Goal: Task Accomplishment & Management: Manage account settings

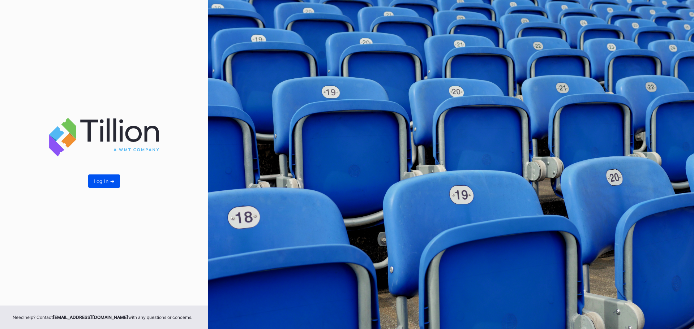
click at [120, 181] on button "Log In ->" at bounding box center [104, 181] width 32 height 13
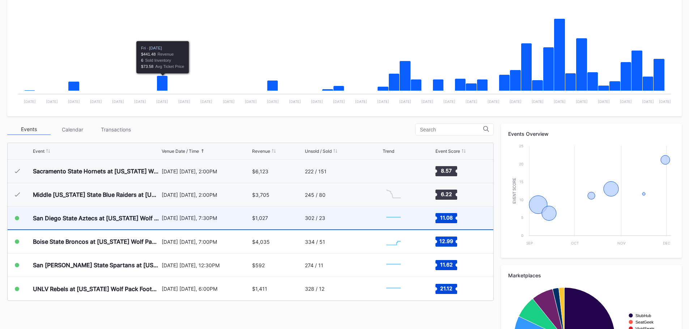
scroll to position [145, 0]
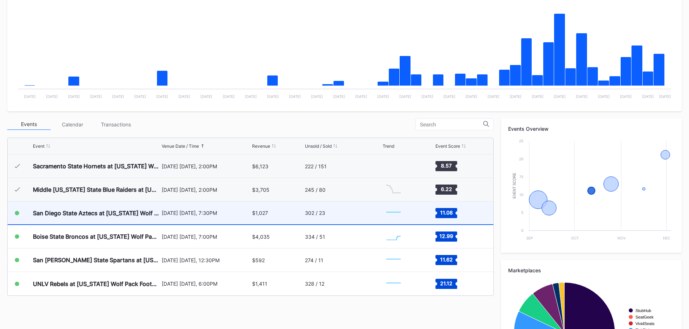
click at [99, 217] on div "San Diego State Aztecs at [US_STATE] Wolf Pack Football" at bounding box center [96, 213] width 127 height 23
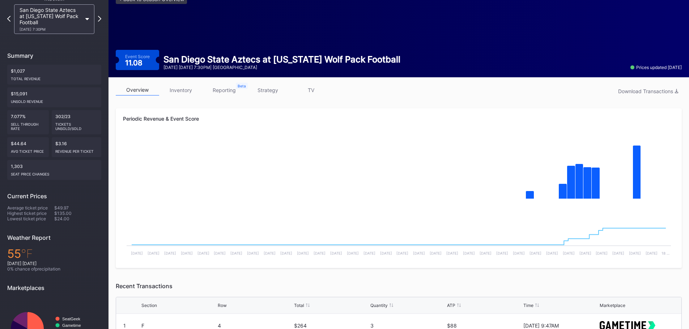
scroll to position [36, 0]
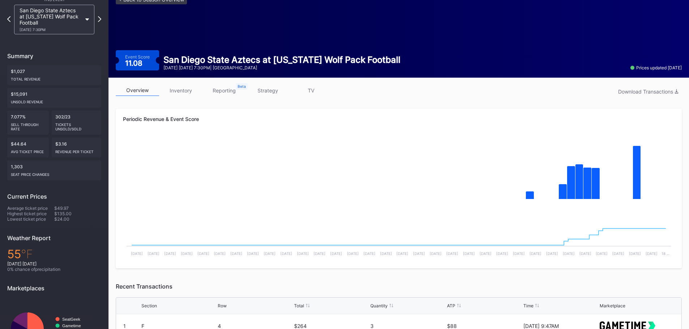
click at [184, 91] on link "inventory" at bounding box center [180, 90] width 43 height 11
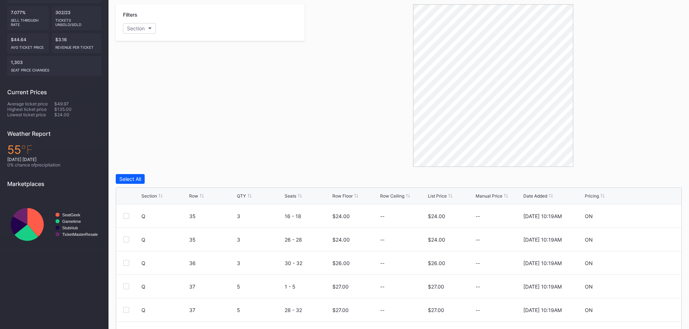
scroll to position [206, 0]
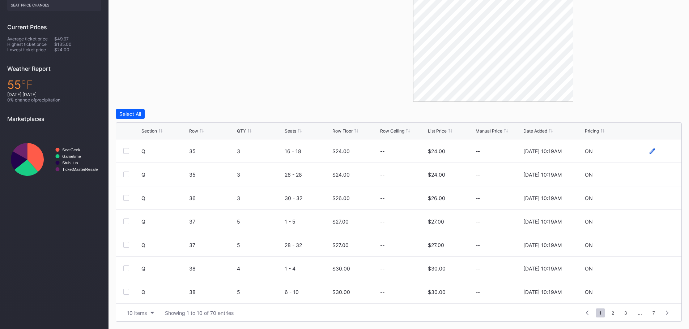
click at [649, 153] on icon at bounding box center [651, 151] width 5 height 5
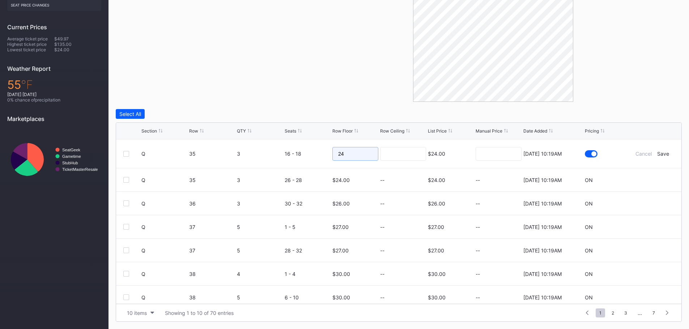
drag, startPoint x: 355, startPoint y: 157, endPoint x: 167, endPoint y: 157, distance: 187.6
click at [167, 157] on form "Q 35 3 16 - 18 24 $24.00 8/20/2025 10:19AM Cancel Save" at bounding box center [407, 154] width 532 height 29
type input "20"
click at [396, 152] on input at bounding box center [403, 154] width 46 height 14
click at [664, 153] on div "Cancel Save" at bounding box center [651, 154] width 43 height 6
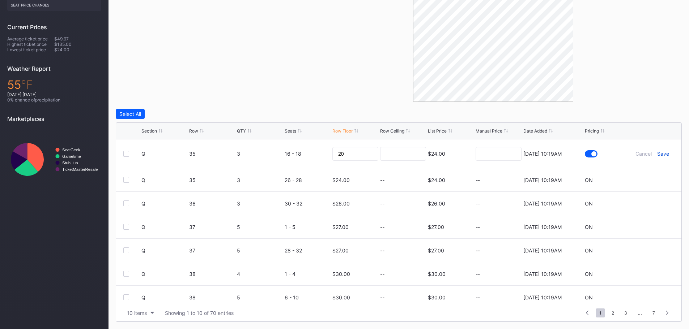
click at [661, 153] on div "Save" at bounding box center [663, 154] width 12 height 6
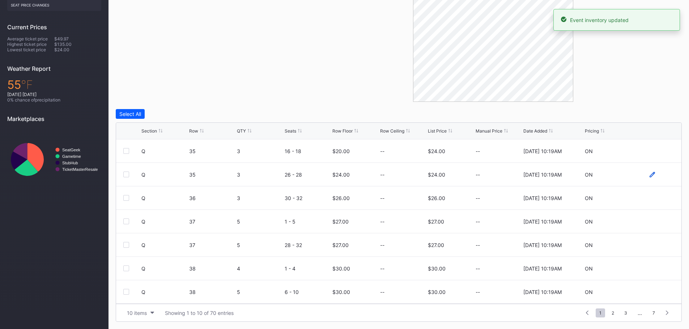
click at [649, 176] on icon at bounding box center [651, 174] width 5 height 5
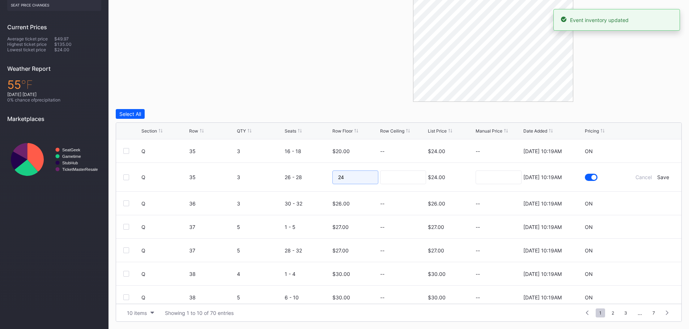
click at [357, 183] on input "24" at bounding box center [355, 178] width 46 height 14
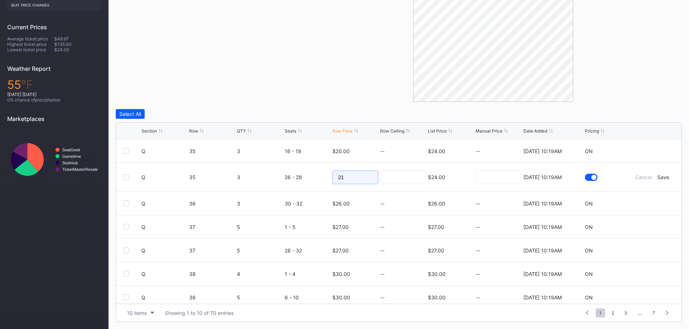
type input "21"
click at [398, 182] on input at bounding box center [403, 178] width 46 height 14
click at [662, 178] on div "Save" at bounding box center [663, 177] width 12 height 6
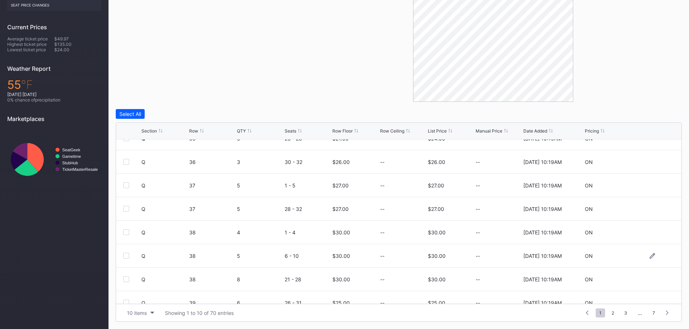
scroll to position [70, 0]
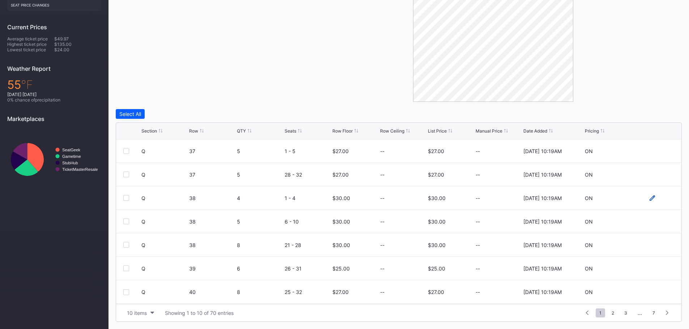
click at [649, 199] on icon at bounding box center [651, 198] width 5 height 5
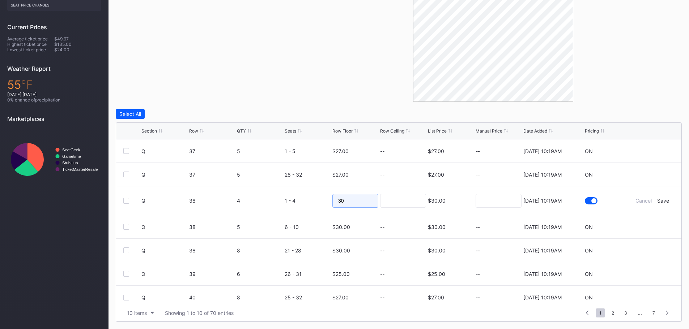
drag, startPoint x: 357, startPoint y: 203, endPoint x: 303, endPoint y: 203, distance: 54.6
click at [303, 203] on form "Q 38 4 1 - 4 30 $30.00 8/20/2025 10:19AM Cancel Save" at bounding box center [407, 201] width 532 height 29
type input "25"
click at [388, 201] on input at bounding box center [403, 201] width 46 height 14
click at [657, 199] on div "Save" at bounding box center [663, 201] width 12 height 6
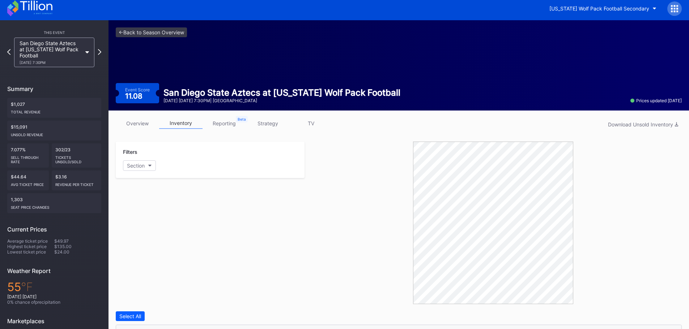
scroll to position [0, 0]
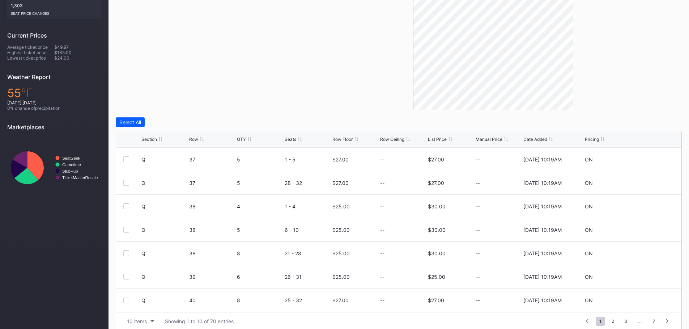
scroll to position [206, 0]
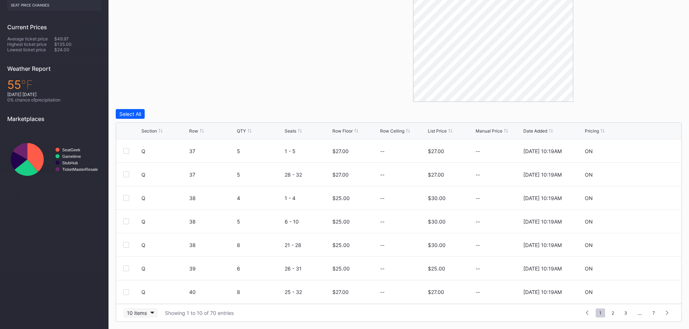
click at [146, 312] on div "10 items" at bounding box center [137, 313] width 20 height 6
click at [142, 277] on div "100 items" at bounding box center [140, 281] width 34 height 13
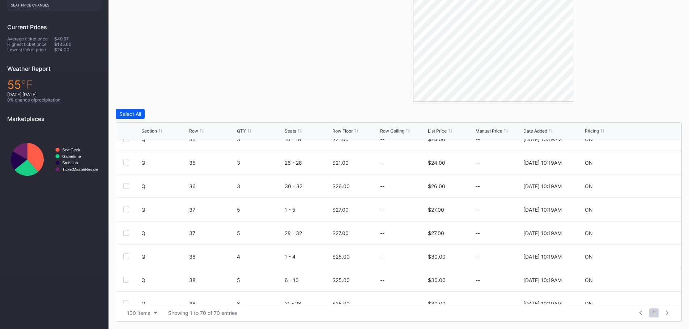
scroll to position [0, 0]
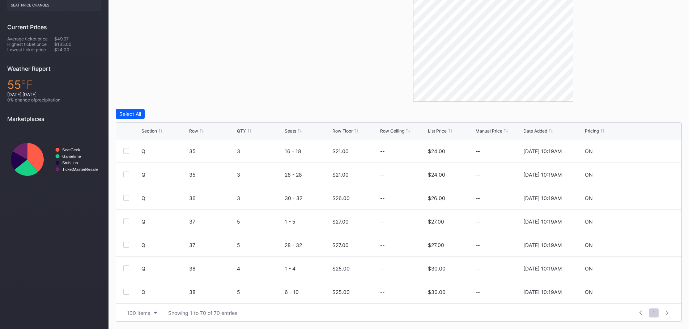
click at [336, 130] on div "Row Floor" at bounding box center [342, 130] width 20 height 5
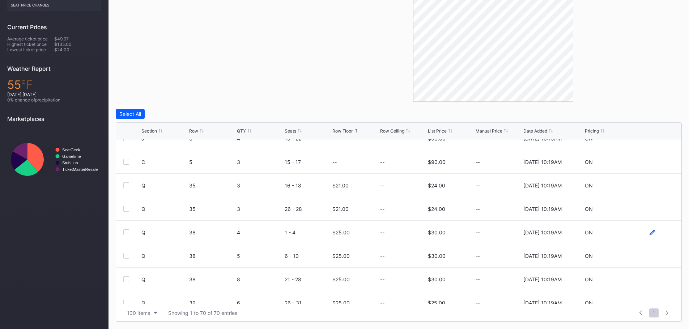
click at [649, 230] on icon at bounding box center [651, 232] width 5 height 5
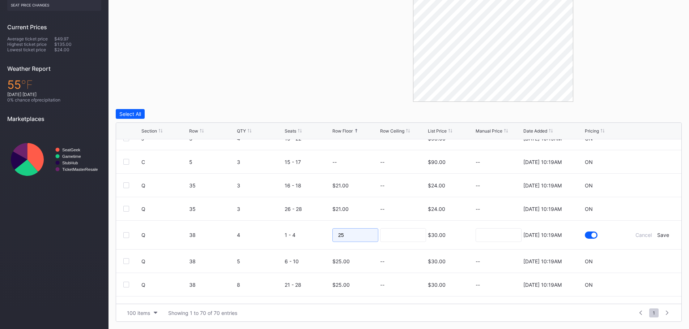
drag, startPoint x: 361, startPoint y: 233, endPoint x: 313, endPoint y: 231, distance: 48.5
click at [313, 231] on form "Q 38 4 1 - 4 25 $30.00 8/20/2025 10:19AM Cancel Save" at bounding box center [407, 235] width 532 height 29
type input "21"
click at [393, 234] on input at bounding box center [403, 235] width 46 height 14
click at [662, 239] on form "Q 38 4 1 - 4 21 $30.00 8/20/2025 10:19AM Cancel Save" at bounding box center [407, 235] width 532 height 29
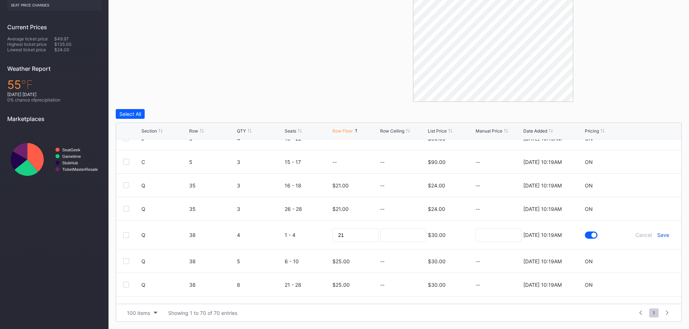
click at [658, 236] on div "Save" at bounding box center [663, 235] width 12 height 6
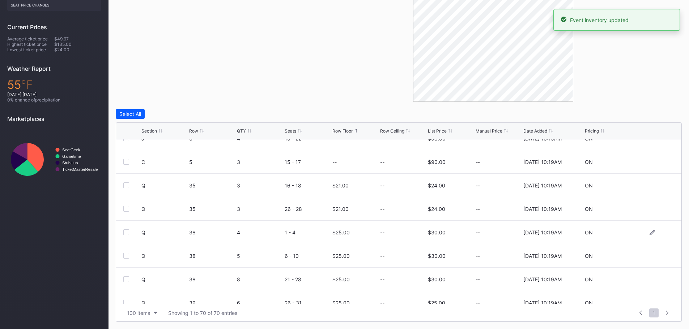
scroll to position [0, 0]
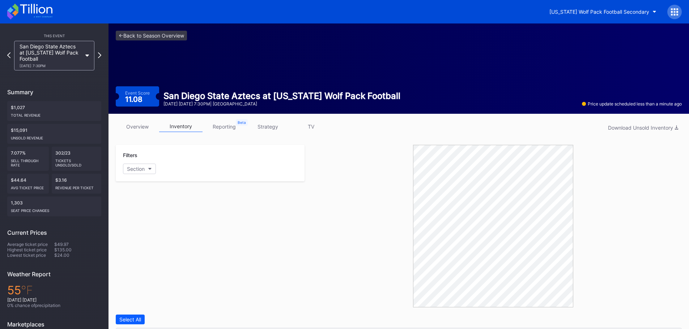
click at [144, 125] on link "overview" at bounding box center [137, 126] width 43 height 11
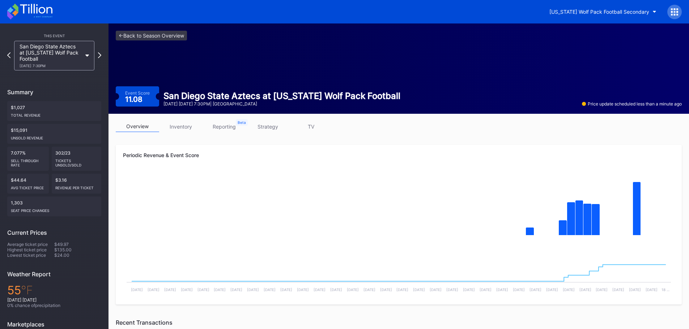
click at [197, 123] on link "inventory" at bounding box center [180, 126] width 43 height 11
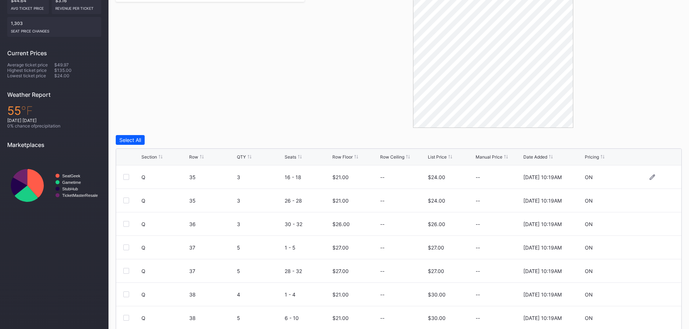
scroll to position [206, 0]
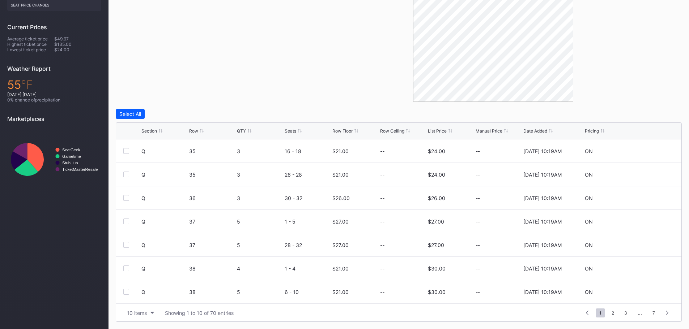
click at [437, 130] on div "List Price" at bounding box center [437, 130] width 19 height 5
click at [649, 200] on icon at bounding box center [651, 197] width 5 height 5
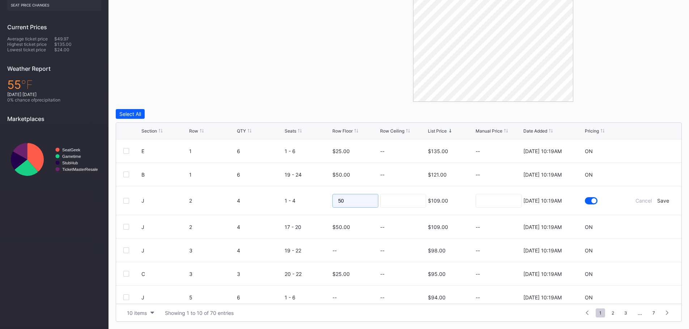
drag, startPoint x: 337, startPoint y: 203, endPoint x: 331, endPoint y: 202, distance: 5.1
click at [333, 202] on input "50" at bounding box center [355, 201] width 46 height 14
type input "49"
click at [391, 204] on input at bounding box center [403, 201] width 46 height 14
click at [659, 199] on div "Save" at bounding box center [663, 201] width 12 height 6
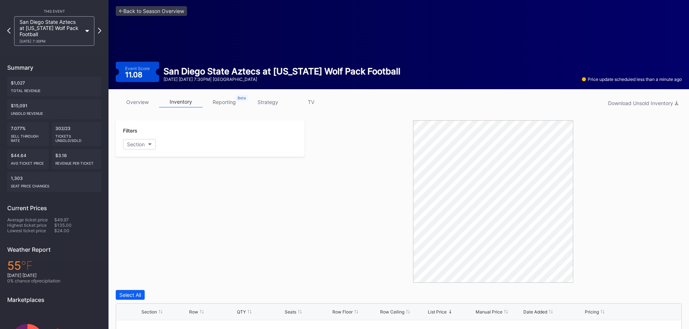
scroll to position [0, 0]
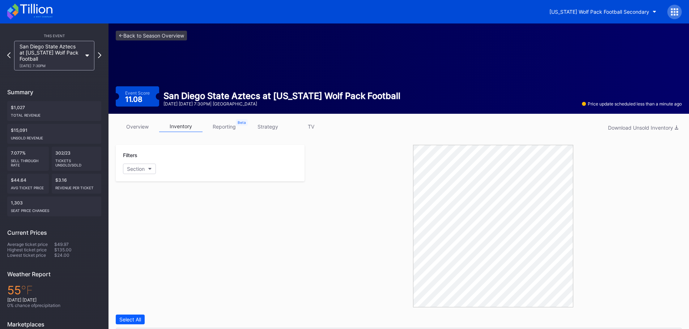
click at [27, 4] on icon at bounding box center [29, 12] width 45 height 16
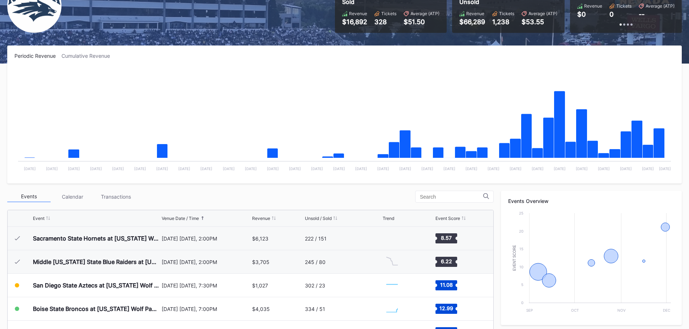
scroll to position [217, 0]
